Goal: Task Accomplishment & Management: Use online tool/utility

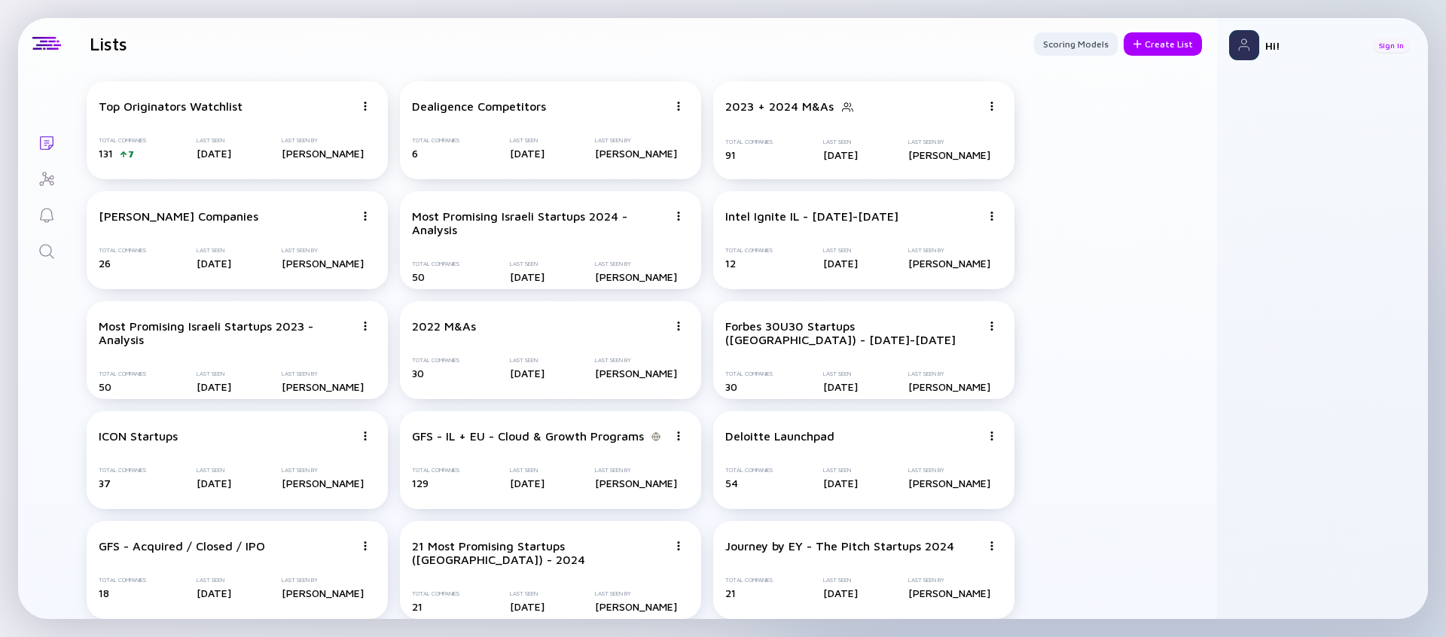
click at [1397, 47] on div "Sign In" at bounding box center [1391, 45] width 37 height 15
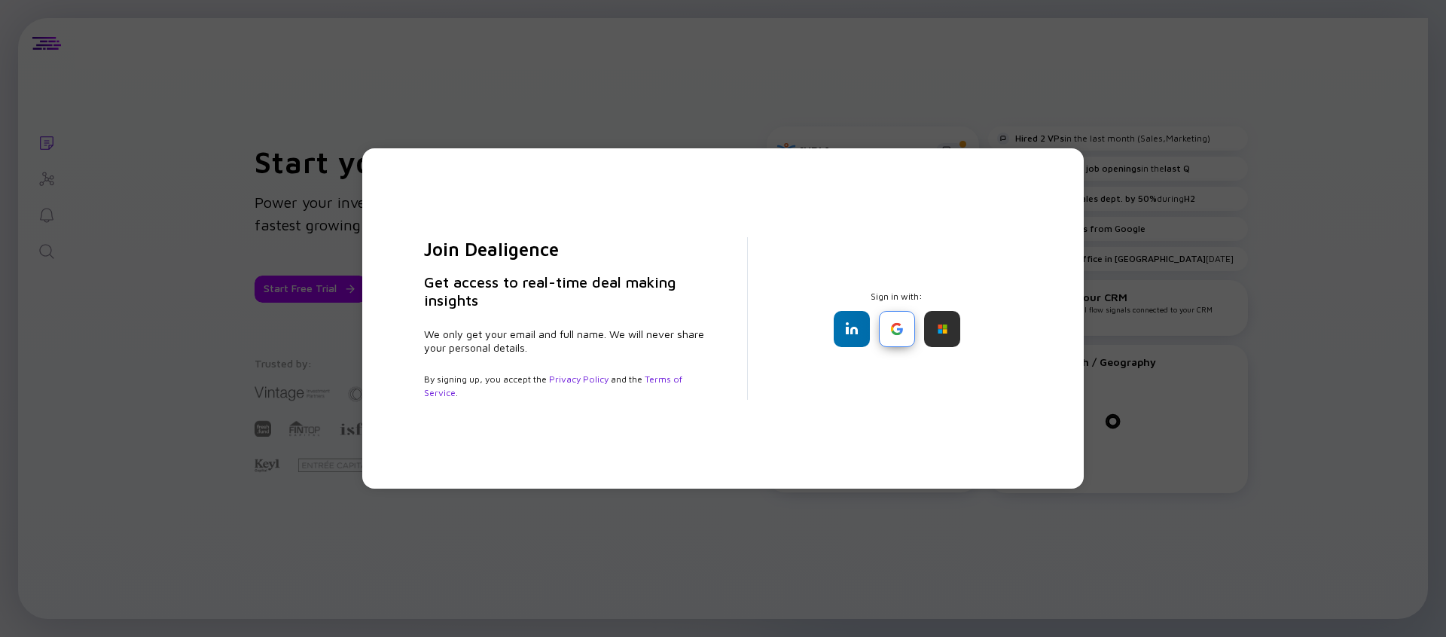
click at [893, 327] on div at bounding box center [897, 329] width 36 height 36
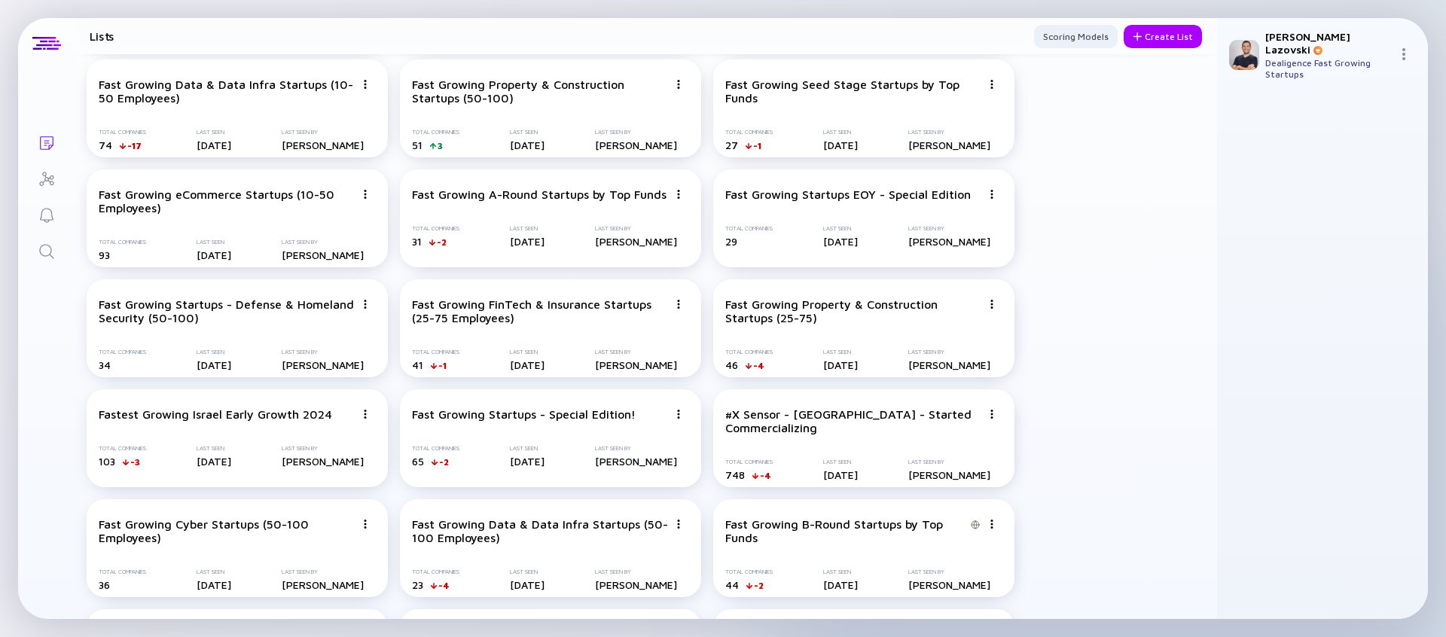
scroll to position [1675, 0]
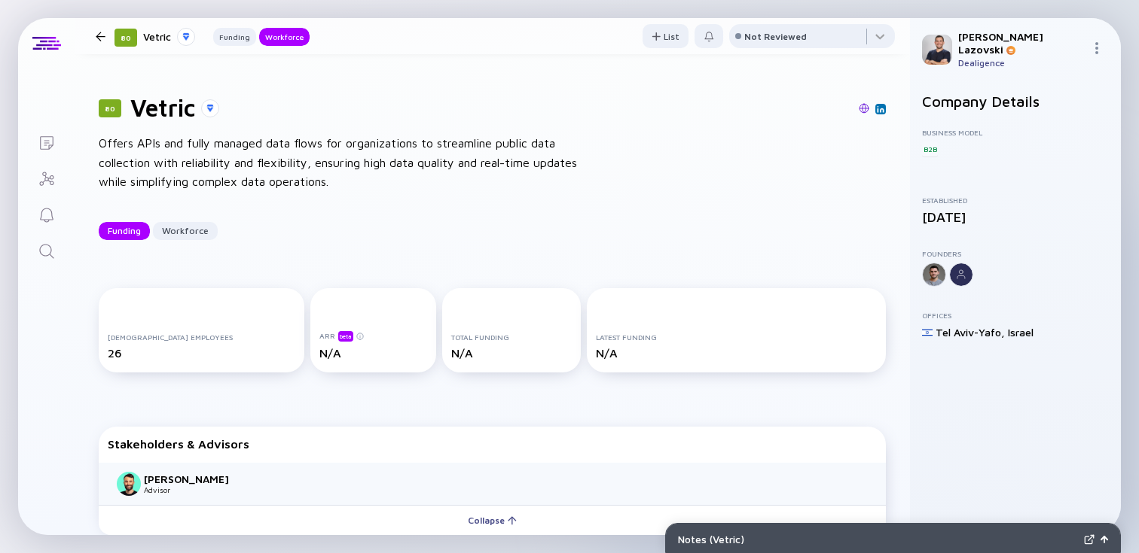
scroll to position [1090, 0]
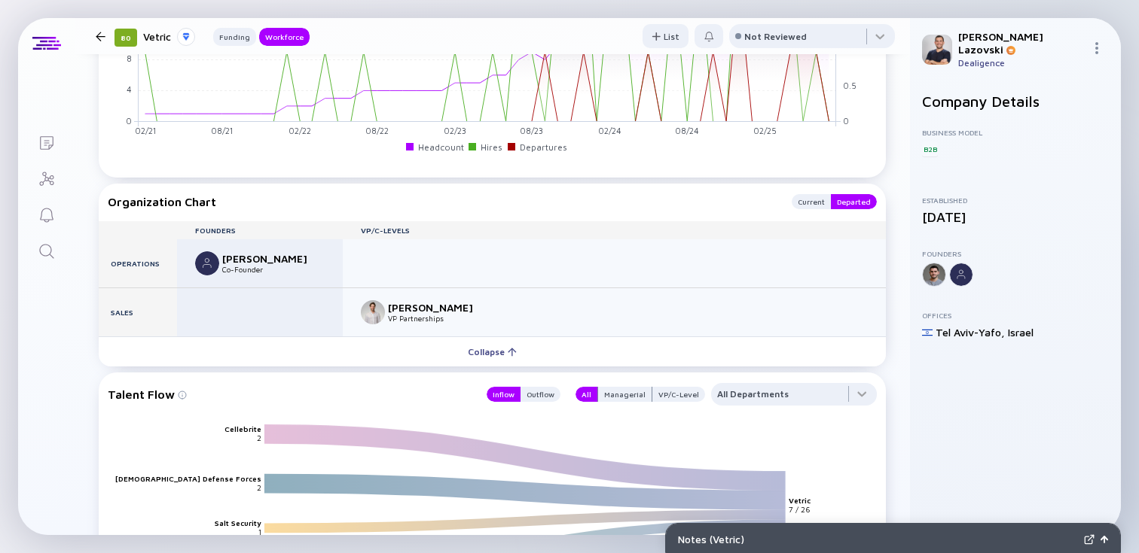
click at [47, 137] on icon "Lists" at bounding box center [47, 143] width 18 height 18
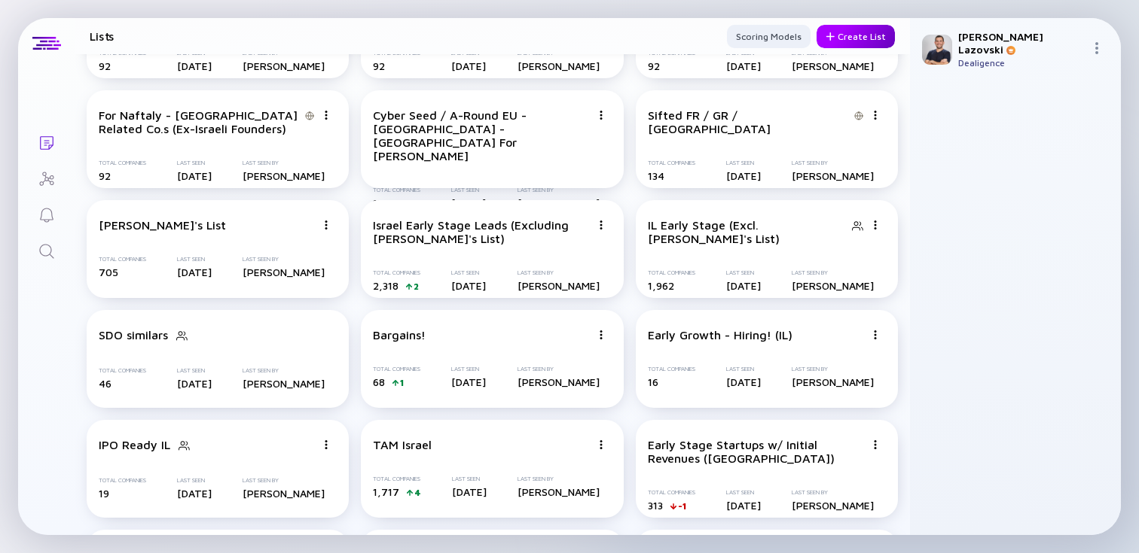
click at [835, 37] on div "Create List" at bounding box center [855, 36] width 78 height 23
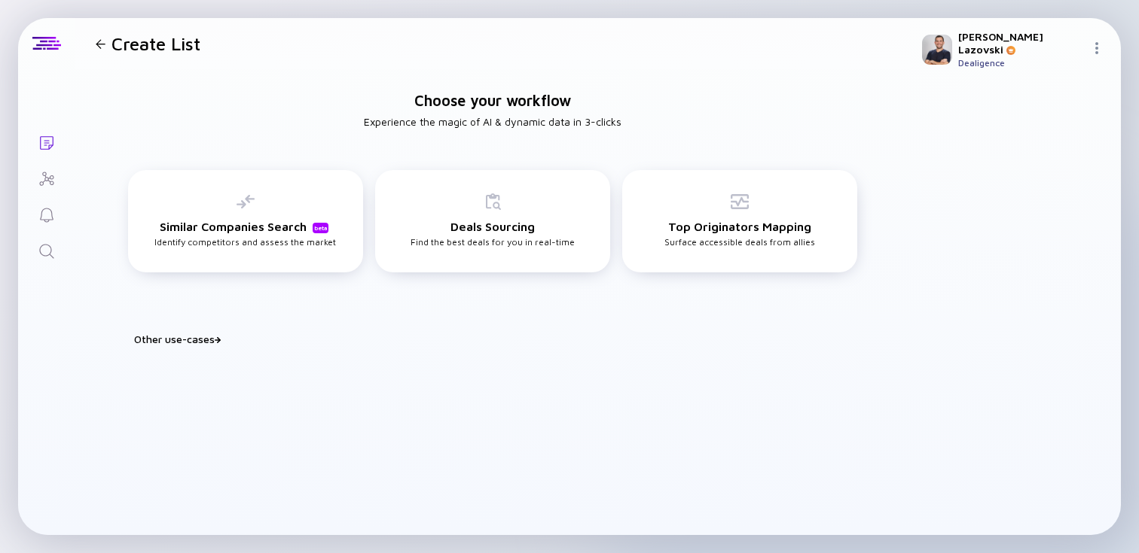
click at [206, 339] on div "Other use-cases" at bounding box center [501, 339] width 735 height 13
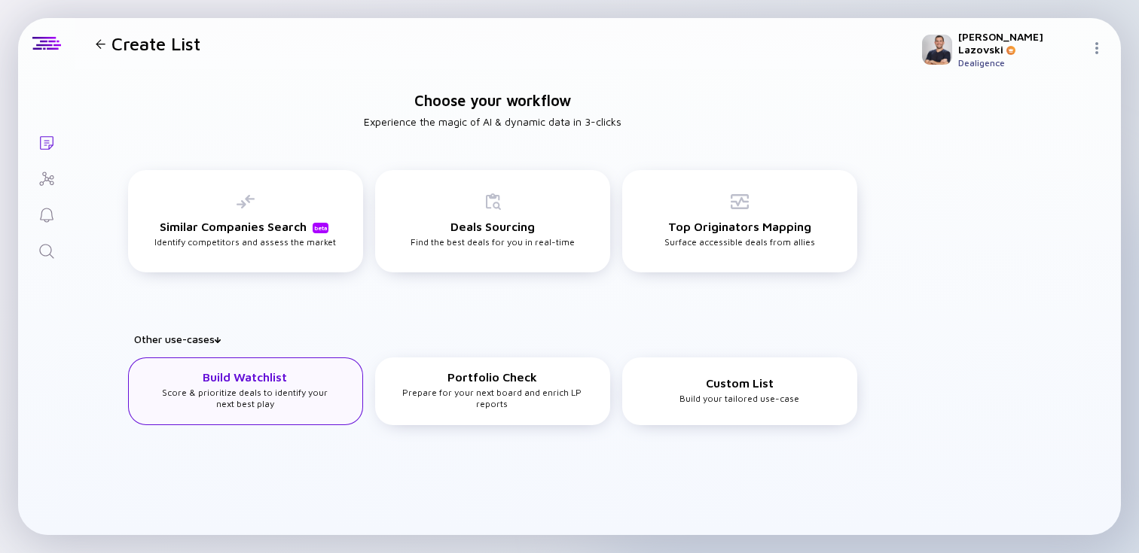
click at [268, 398] on div "Build Watchlist Score & prioritize deals to identify your next best play" at bounding box center [245, 389] width 184 height 39
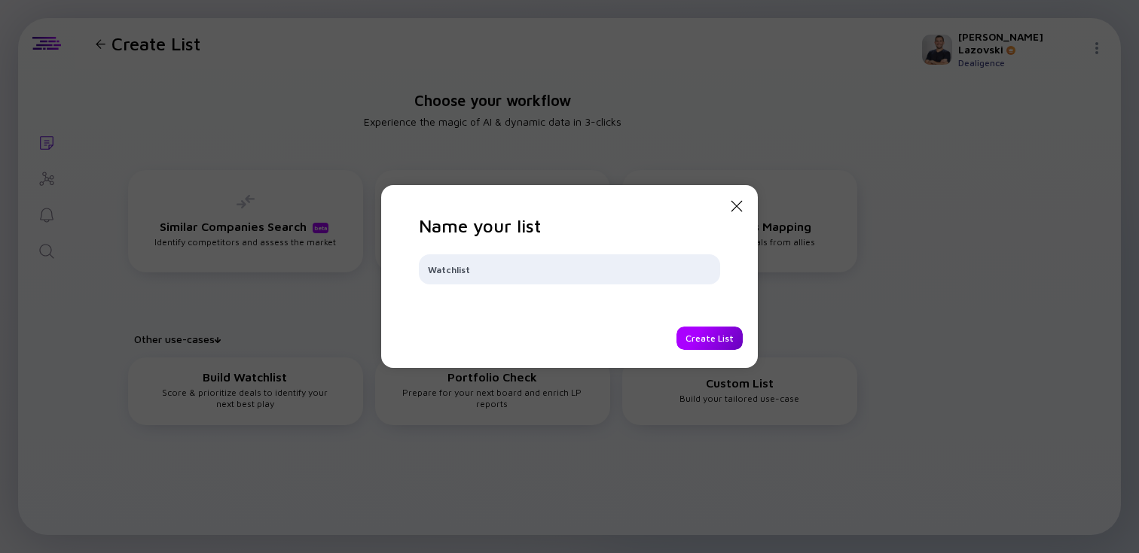
type input "Watchlist"
click at [703, 333] on div "Create List" at bounding box center [709, 338] width 66 height 23
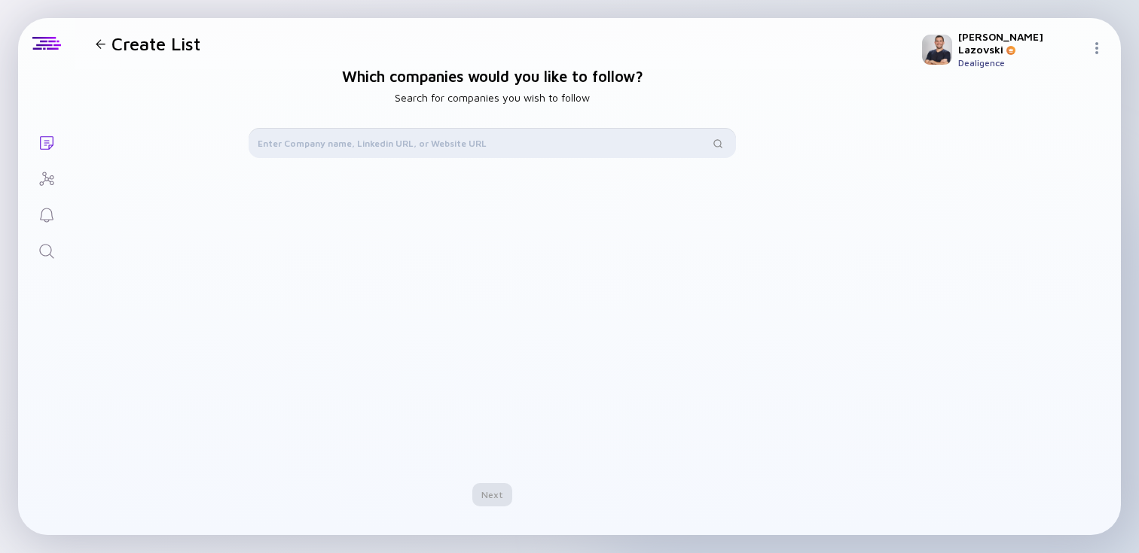
click at [505, 144] on input "text" at bounding box center [483, 143] width 451 height 15
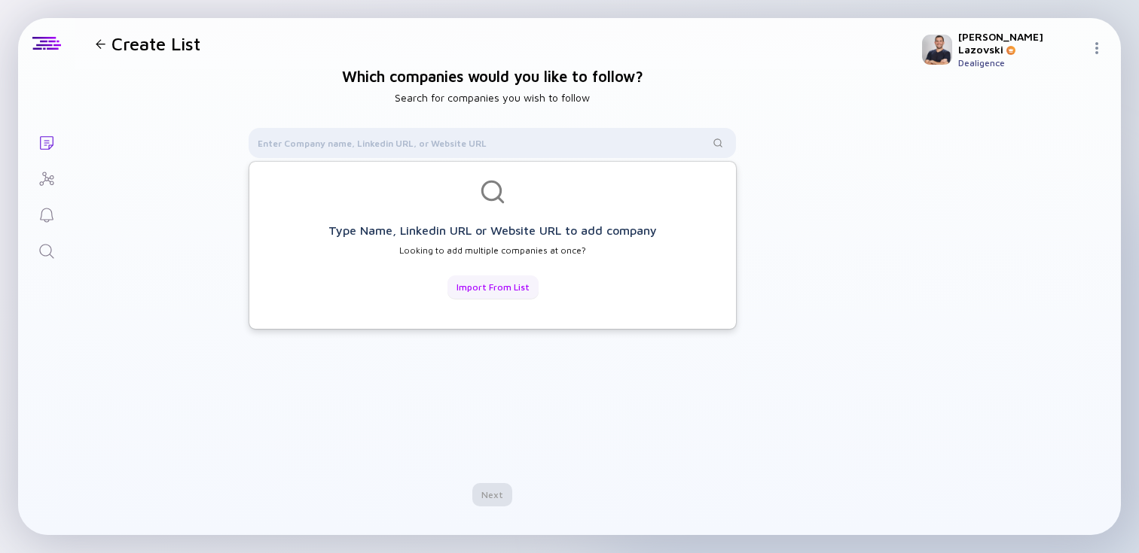
click at [489, 280] on div "Import from List" at bounding box center [492, 287] width 91 height 23
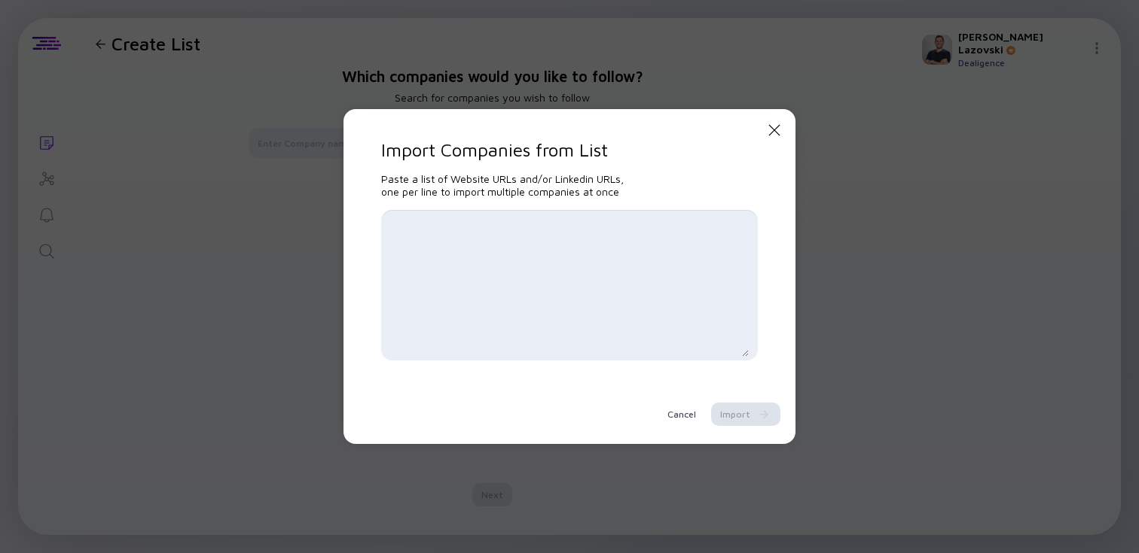
click at [475, 240] on textarea at bounding box center [569, 285] width 358 height 143
click at [618, 239] on textarea "[DOMAIN_NAME]" at bounding box center [569, 285] width 358 height 143
drag, startPoint x: 613, startPoint y: 240, endPoint x: 376, endPoint y: 223, distance: 237.1
click at [376, 223] on div "Close Modal Import Companies from List Paste a list of Website URLs and/or Link…" at bounding box center [569, 276] width 452 height 335
type textarea "[DOMAIN_NAME]"
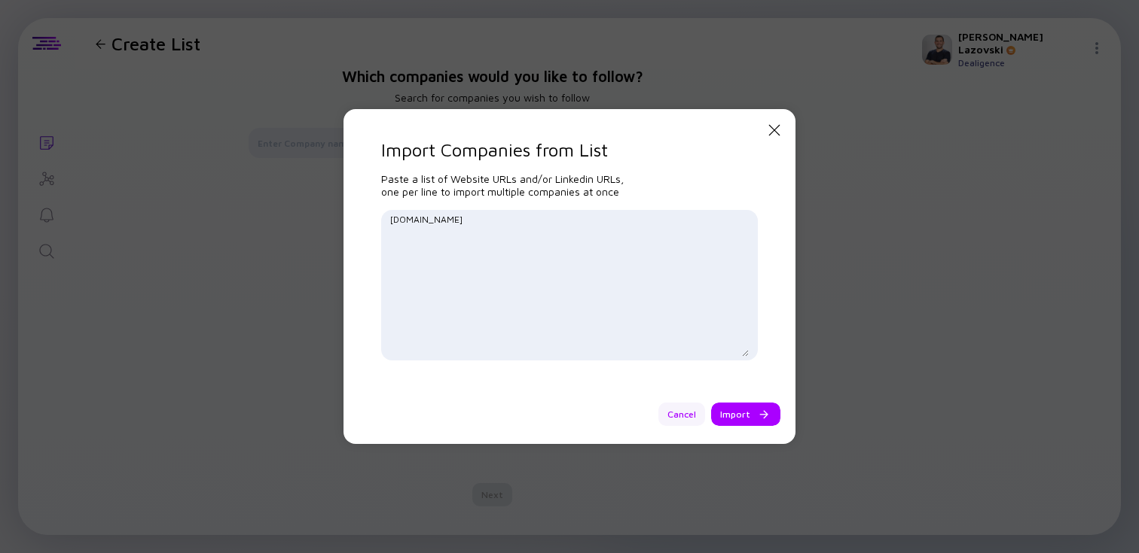
click at [672, 414] on div "Cancel" at bounding box center [681, 414] width 47 height 23
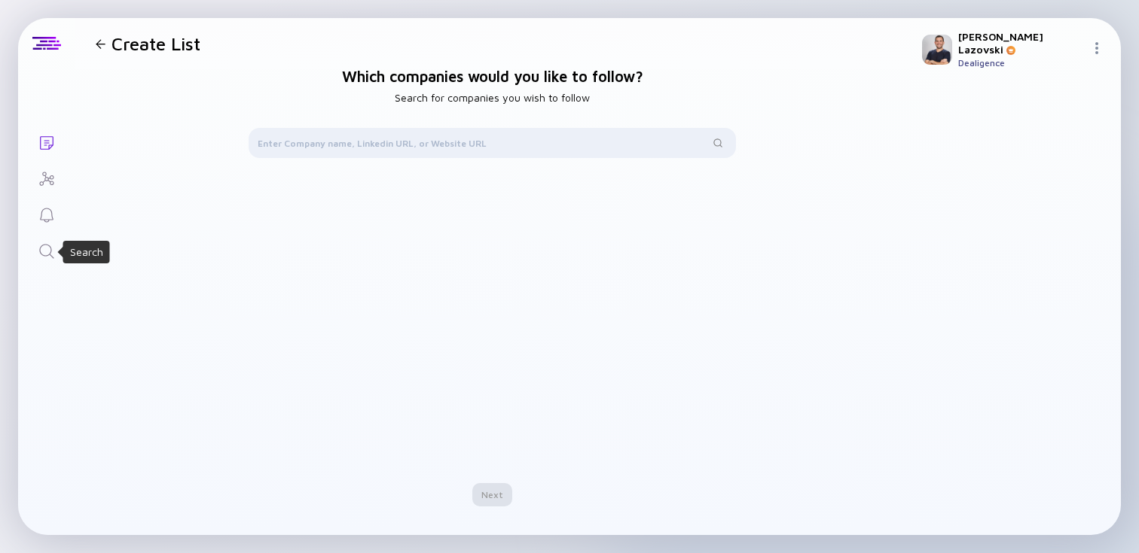
click at [53, 248] on icon "Search" at bounding box center [47, 251] width 18 height 18
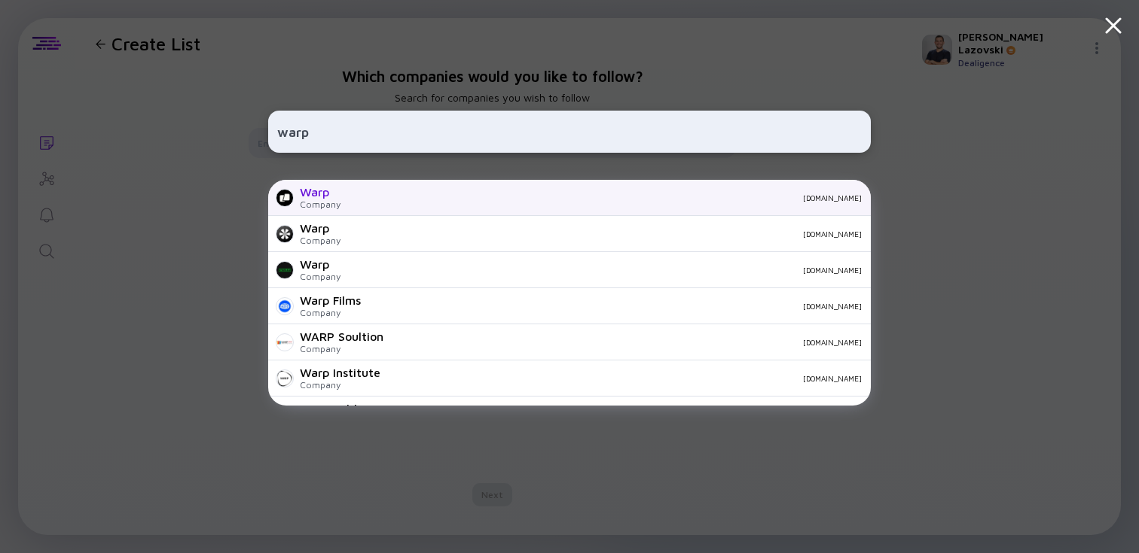
type input "warp"
click at [396, 209] on div "Warp Company [DOMAIN_NAME]" at bounding box center [569, 198] width 602 height 36
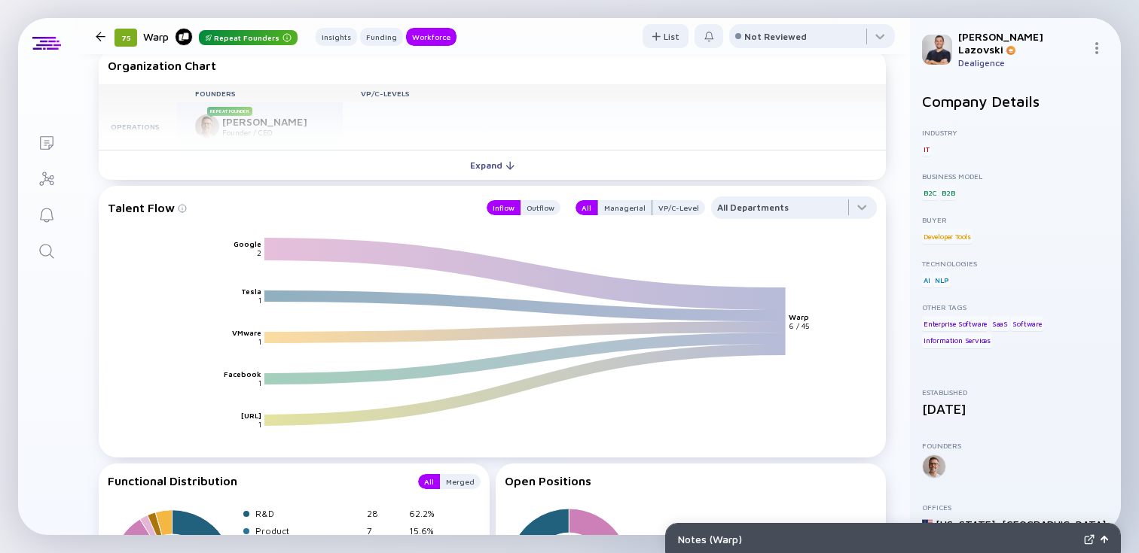
scroll to position [1625, 0]
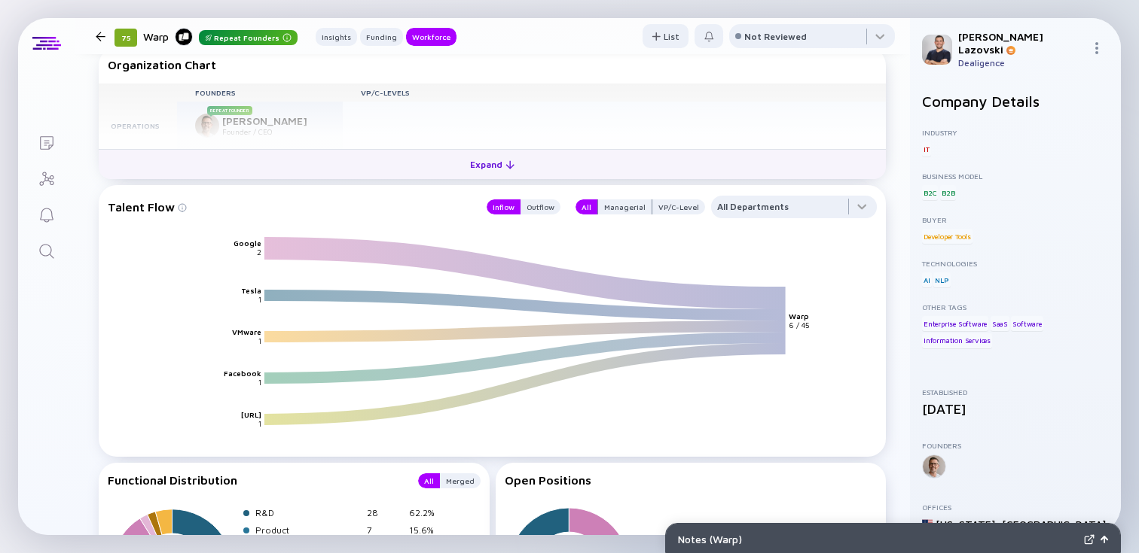
click at [454, 179] on button "Expand" at bounding box center [492, 164] width 787 height 30
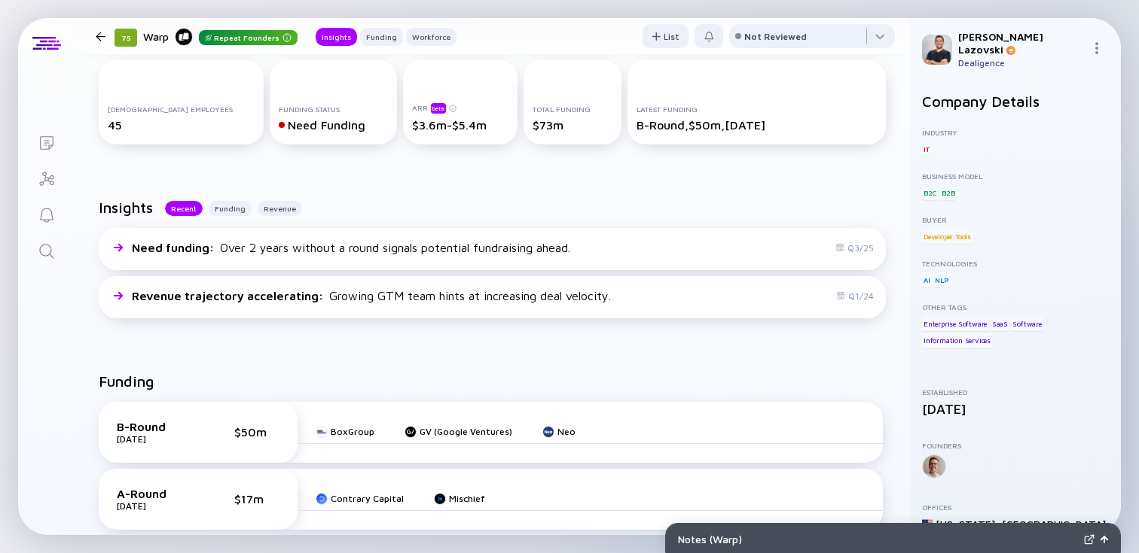
scroll to position [0, 0]
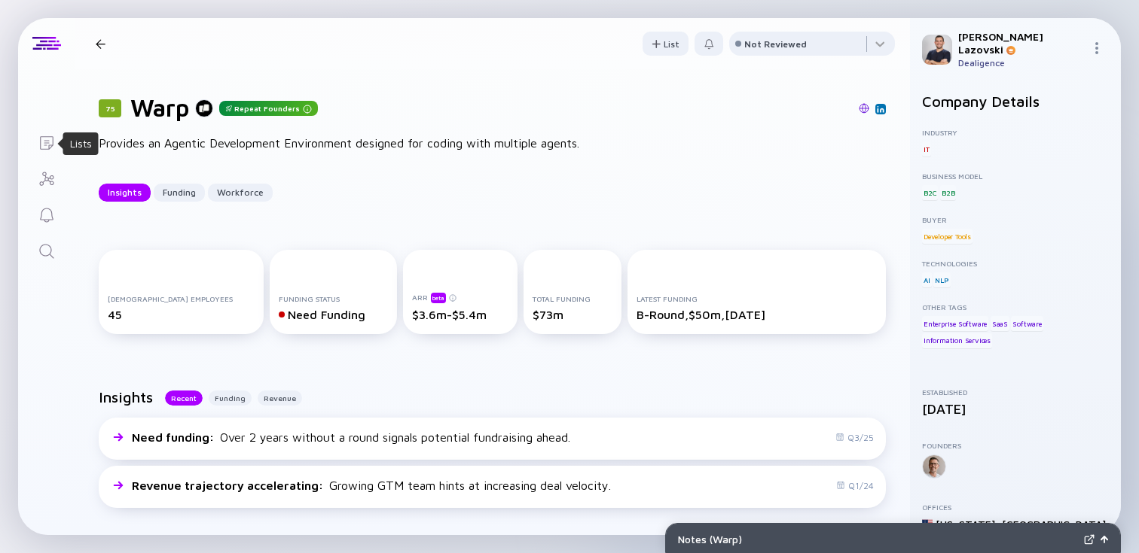
click at [41, 139] on icon "Lists" at bounding box center [47, 143] width 18 height 18
